Goal: Information Seeking & Learning: Understand process/instructions

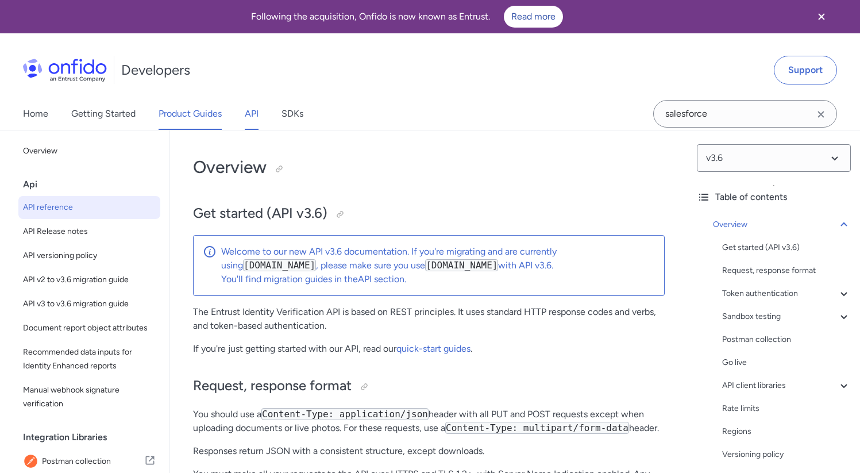
click at [191, 108] on link "Product Guides" at bounding box center [190, 114] width 63 height 32
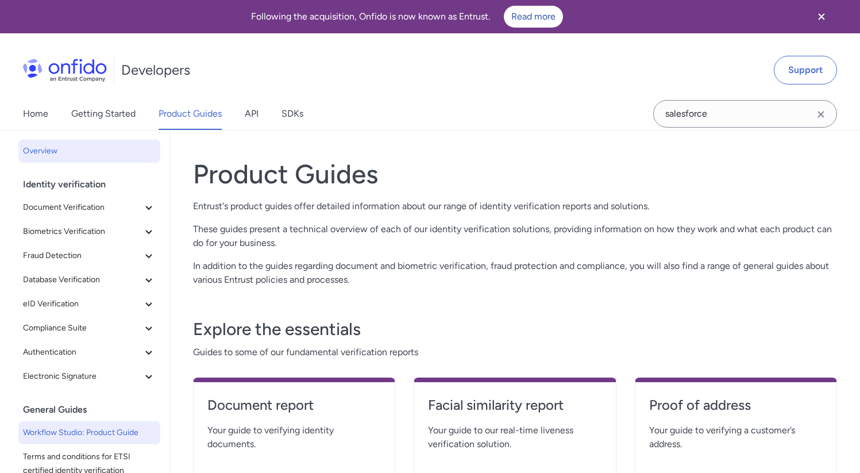
click at [99, 429] on span "Workflow Studio: Product Guide" at bounding box center [89, 433] width 133 height 14
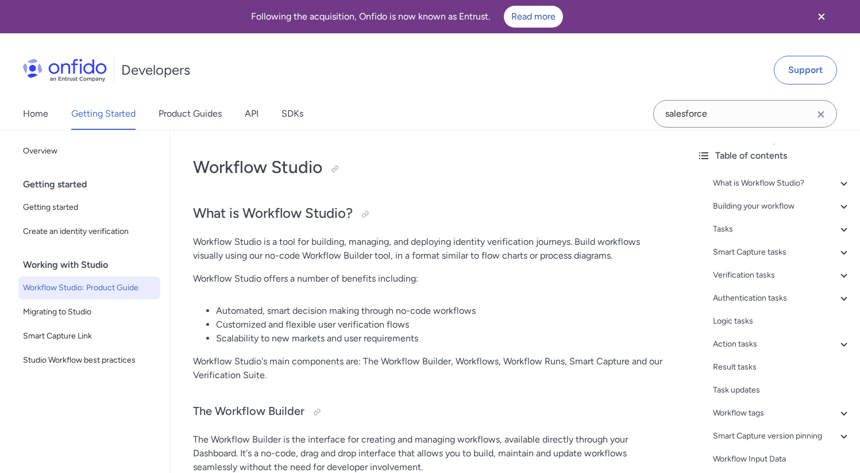
scroll to position [16726, 0]
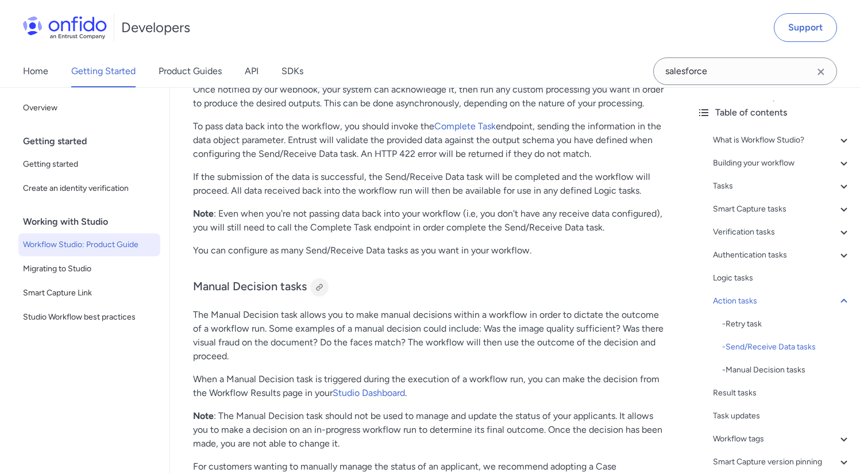
click at [317, 292] on div at bounding box center [319, 287] width 9 height 9
